Goal: Entertainment & Leisure: Consume media (video, audio)

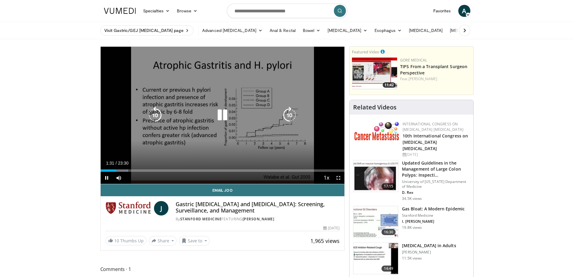
click at [155, 116] on icon "Video Player" at bounding box center [155, 115] width 17 height 17
click at [155, 115] on icon "Video Player" at bounding box center [155, 115] width 17 height 17
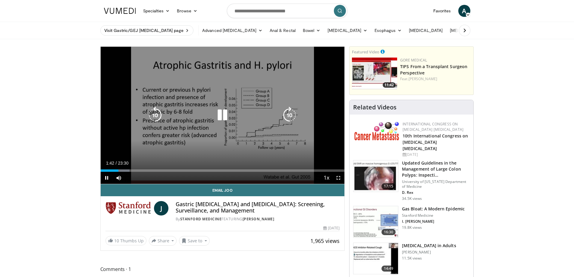
click at [225, 117] on icon "Video Player" at bounding box center [222, 115] width 17 height 17
